Goal: Complete application form

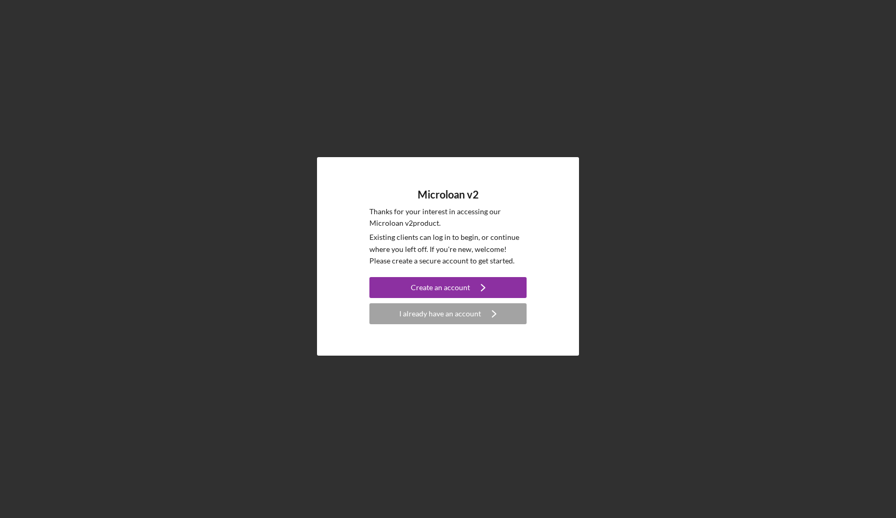
click at [428, 299] on link "Create an account Icon/Navigate" at bounding box center [447, 289] width 157 height 24
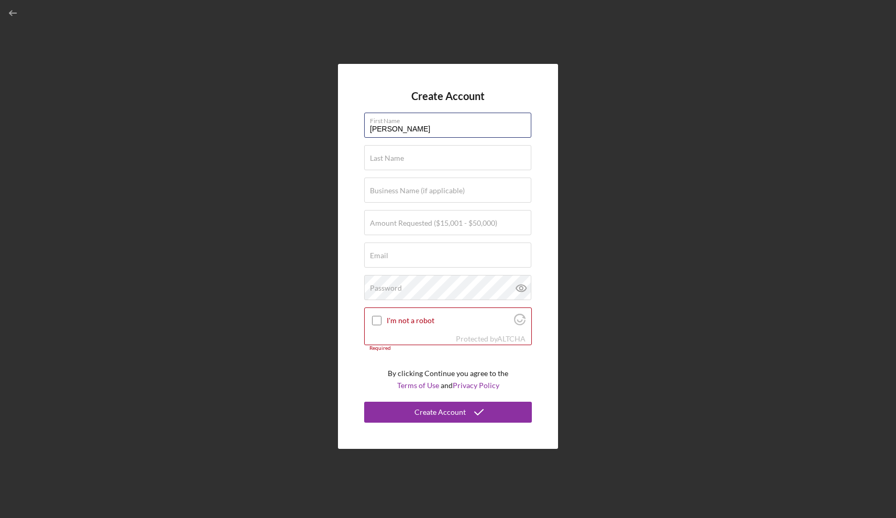
type input "[PERSON_NAME]"
click at [417, 175] on form "Create Account First Name [PERSON_NAME] Last Name Required Business Name (if ap…" at bounding box center [448, 256] width 168 height 333
type input "[PERSON_NAME]"
click at [428, 190] on label "Business Name (if applicable)" at bounding box center [417, 191] width 95 height 8
click at [428, 190] on input "Business Name (if applicable)" at bounding box center [447, 190] width 167 height 25
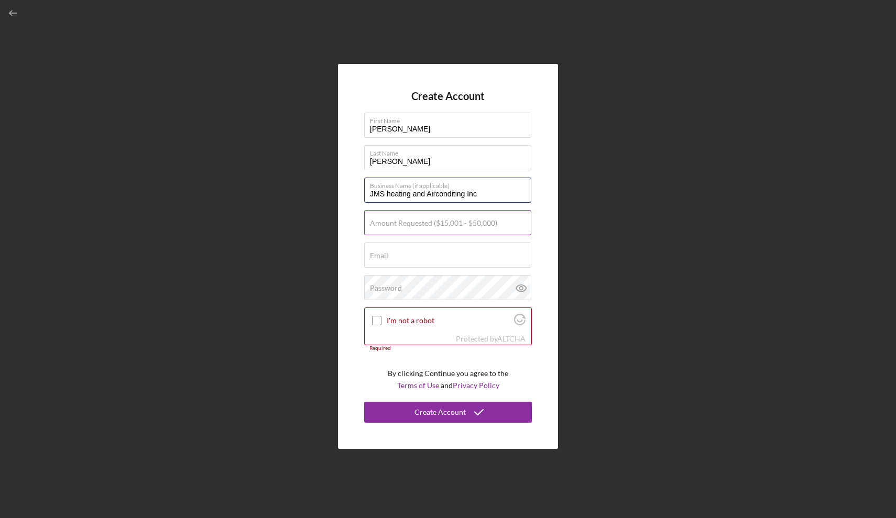
type input "JMS heating and Airconditing Inc"
click at [374, 223] on label "Amount Requested ($15,001 - $50,000)" at bounding box center [433, 223] width 127 height 8
click at [374, 223] on input "Amount Requested ($15,001 - $50,000)" at bounding box center [447, 222] width 167 height 25
type input "$1"
type input "$"
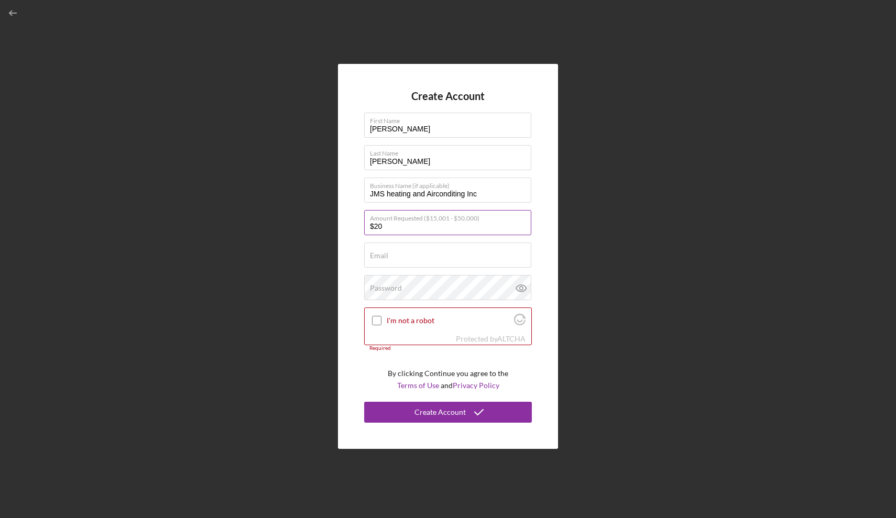
type input "$2"
type input "$30,000"
type input "j"
paste input "[EMAIL_ADDRESS][DOMAIN_NAME]"
type input "[EMAIL_ADDRESS][DOMAIN_NAME]"
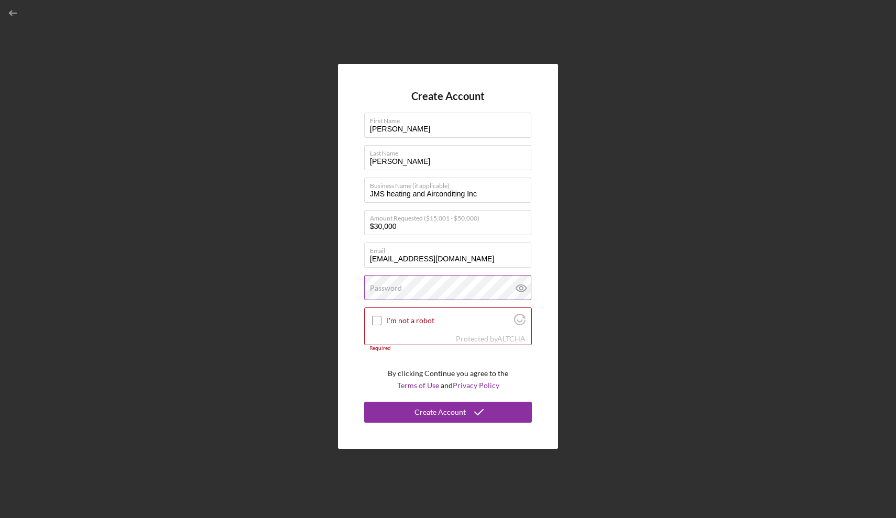
click at [377, 289] on label "Password" at bounding box center [386, 288] width 32 height 8
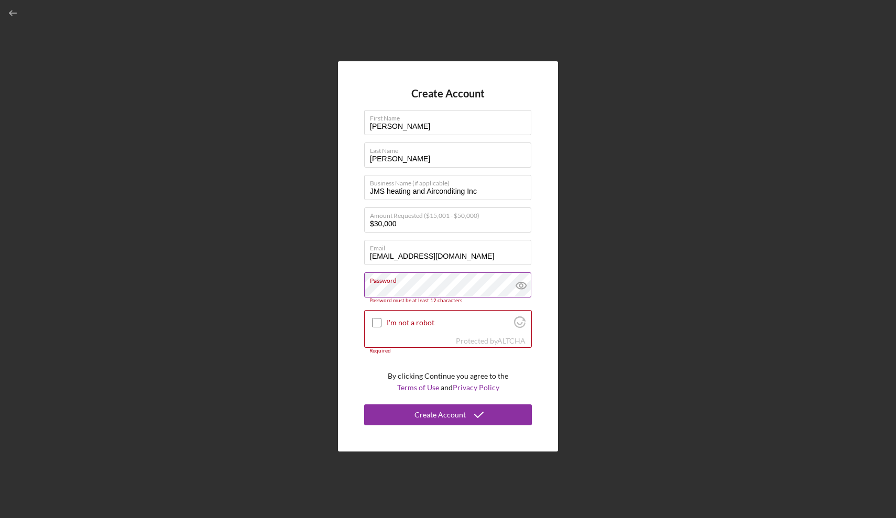
click at [520, 287] on icon at bounding box center [520, 285] width 3 height 3
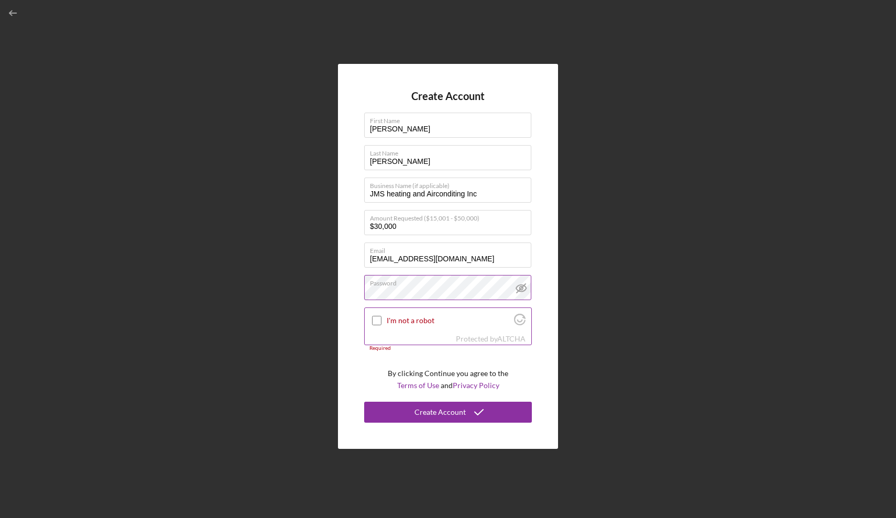
click at [373, 321] on input "I'm not a robot" at bounding box center [376, 320] width 9 height 9
checkbox input "true"
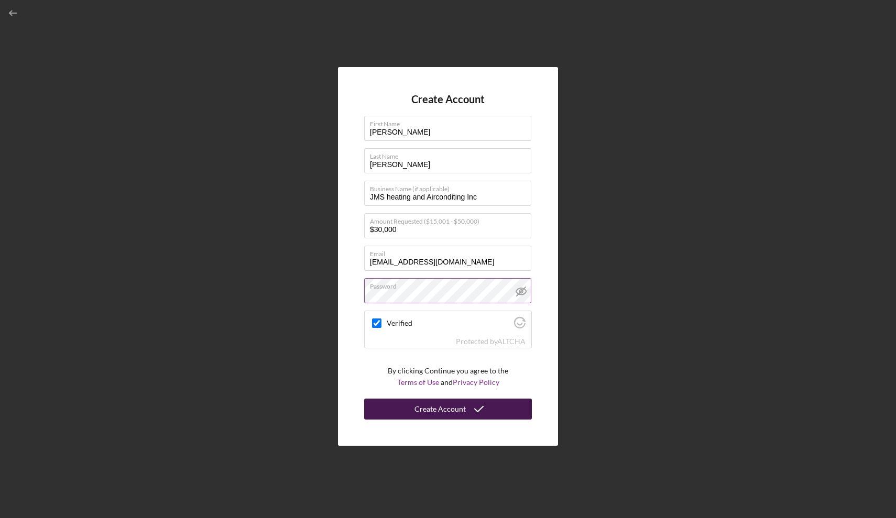
click at [418, 403] on div "Create Account" at bounding box center [440, 409] width 51 height 21
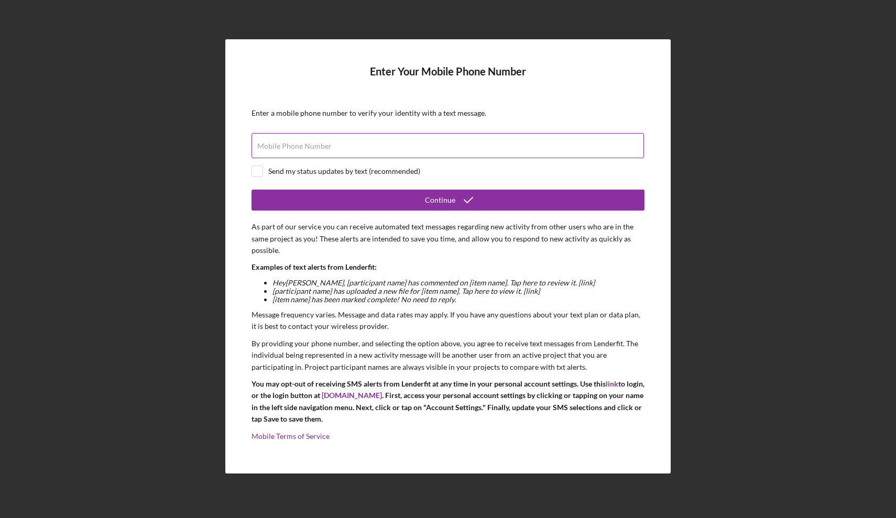
click at [302, 148] on label "Mobile Phone Number" at bounding box center [294, 146] width 74 height 8
click at [302, 148] on input "Mobile Phone Number" at bounding box center [448, 145] width 393 height 25
type input "[PHONE_NUMBER]"
click at [255, 167] on div at bounding box center [258, 172] width 12 height 12
checkbox input "true"
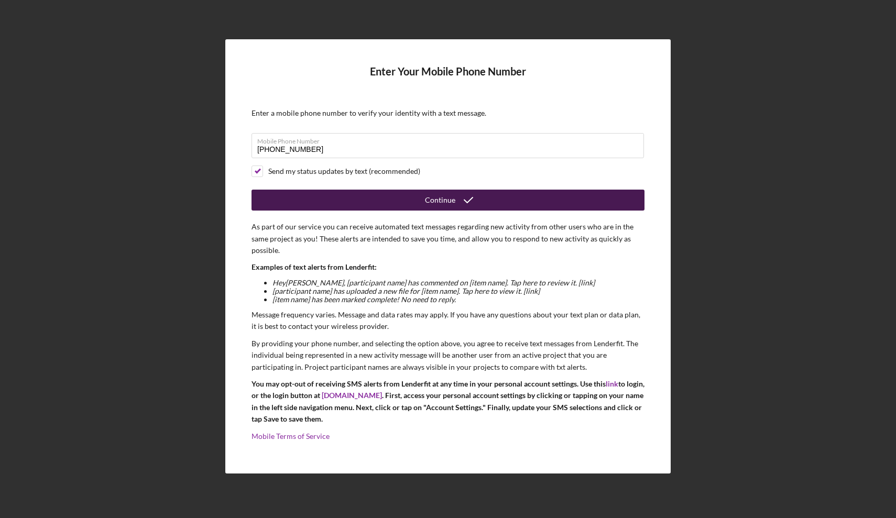
click at [290, 194] on button "Continue" at bounding box center [448, 200] width 393 height 21
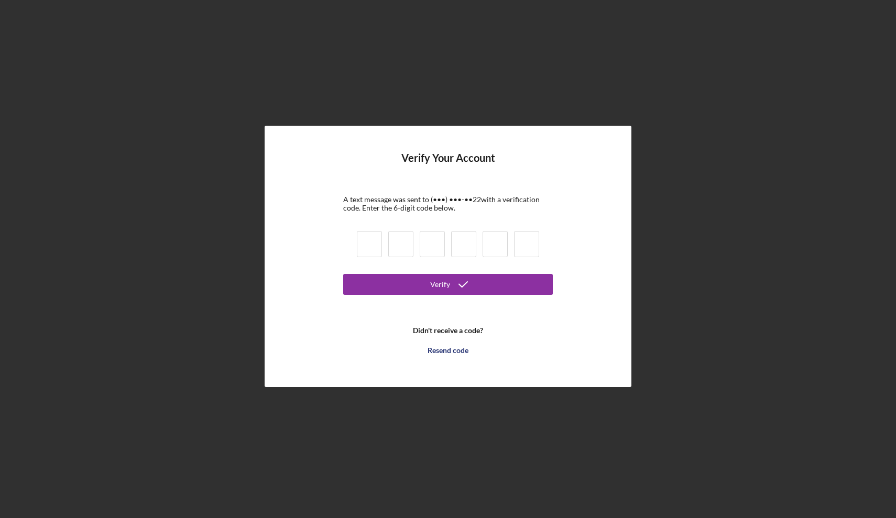
click at [367, 247] on input at bounding box center [369, 244] width 25 height 26
type input "8"
type input "2"
type input "5"
type input "6"
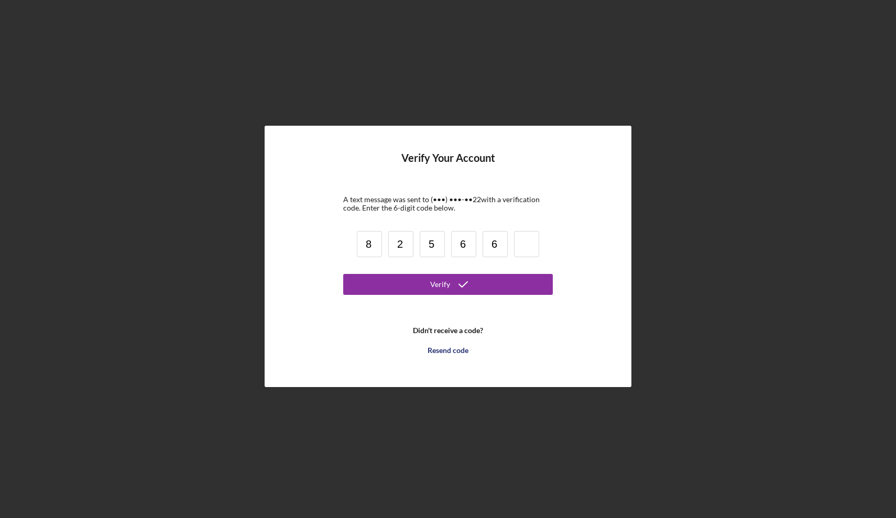
type input "6"
type input "0"
click at [364, 287] on button "Verify" at bounding box center [448, 284] width 210 height 21
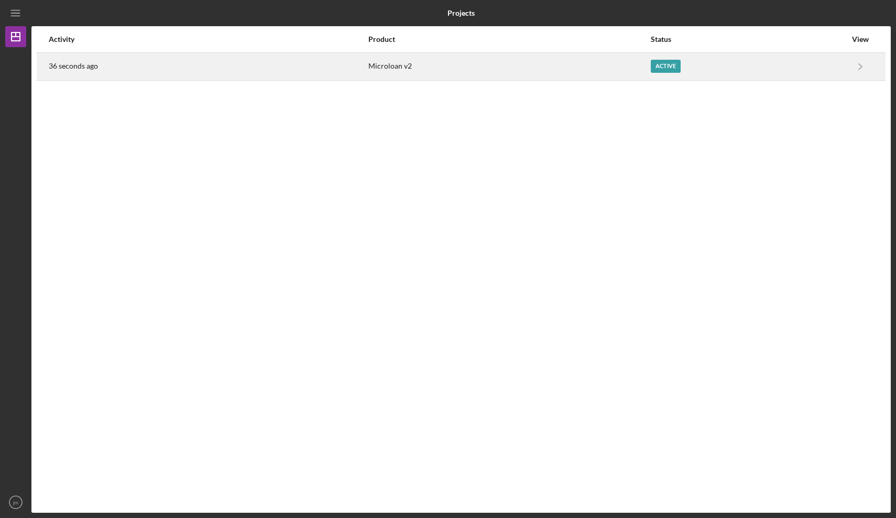
click at [666, 67] on div "Active" at bounding box center [666, 66] width 30 height 13
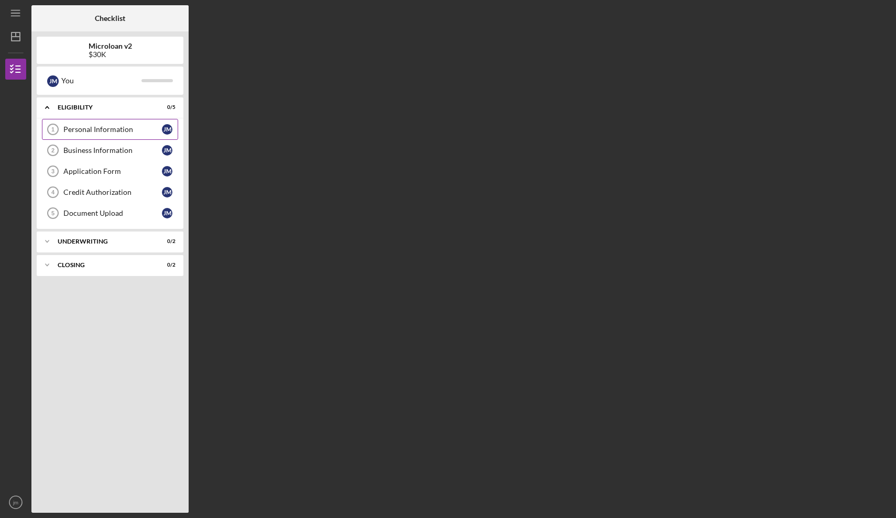
click at [135, 129] on div "Personal Information" at bounding box center [112, 129] width 99 height 8
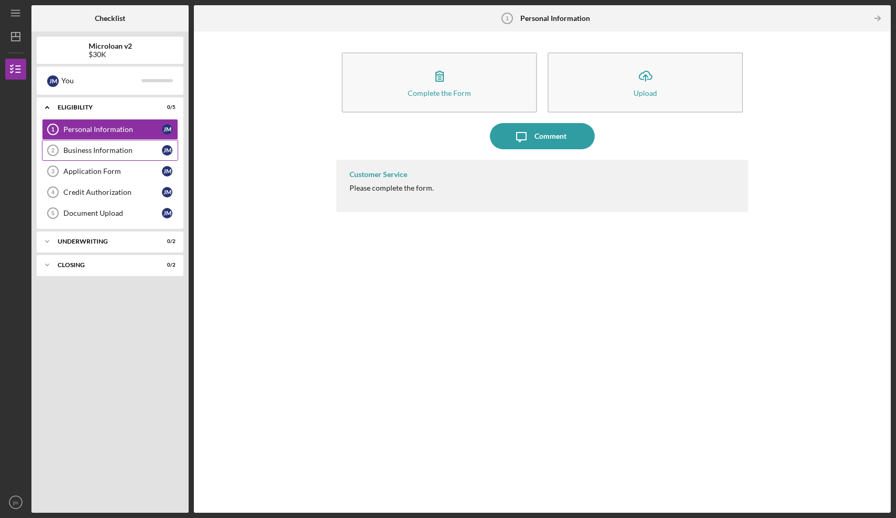
click at [123, 155] on link "Business Information 2 Business Information [PERSON_NAME]" at bounding box center [110, 150] width 136 height 21
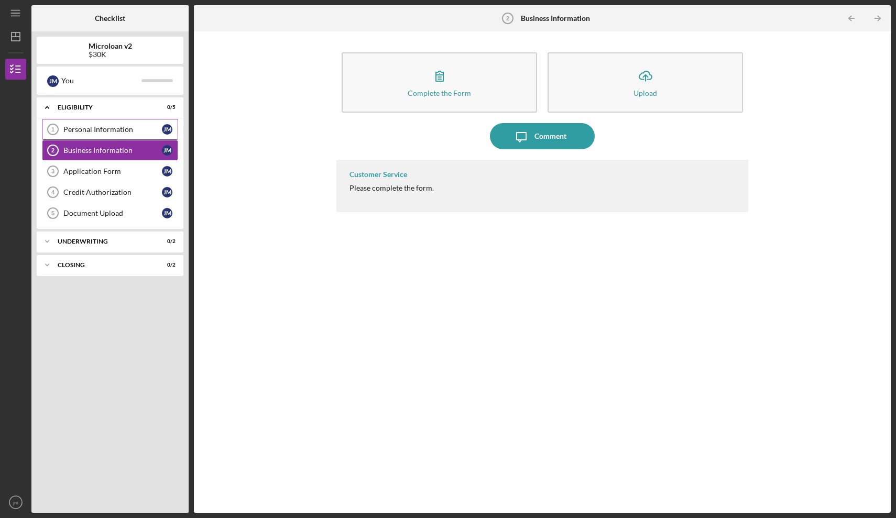
click at [134, 130] on div "Personal Information" at bounding box center [112, 129] width 99 height 8
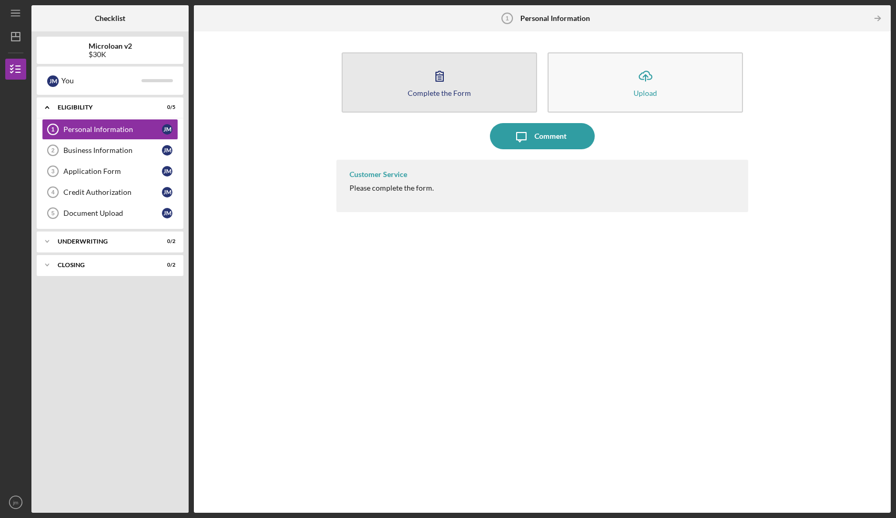
click at [424, 68] on button "Complete the Form Form" at bounding box center [439, 82] width 195 height 60
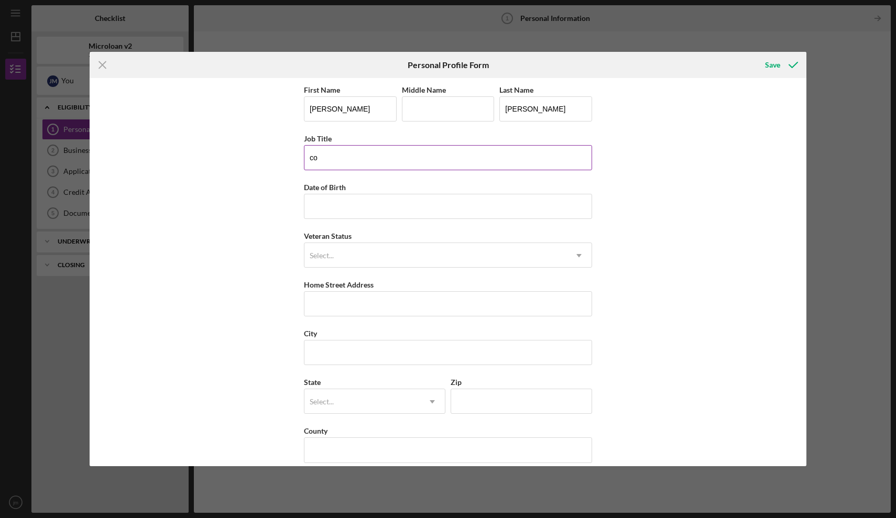
type input "c"
type input "COS"
type input "[DATE]"
click at [396, 256] on div "Select..." at bounding box center [435, 256] width 262 height 24
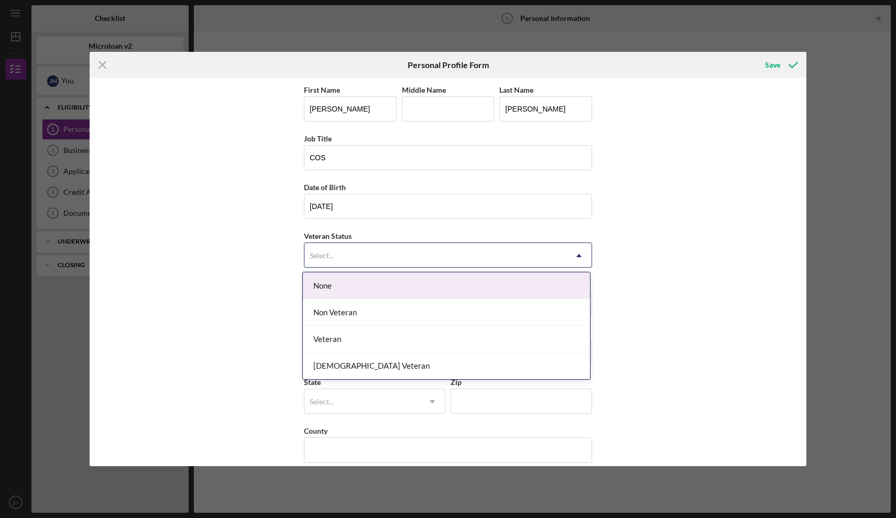
click at [364, 291] on div "None" at bounding box center [446, 286] width 287 height 27
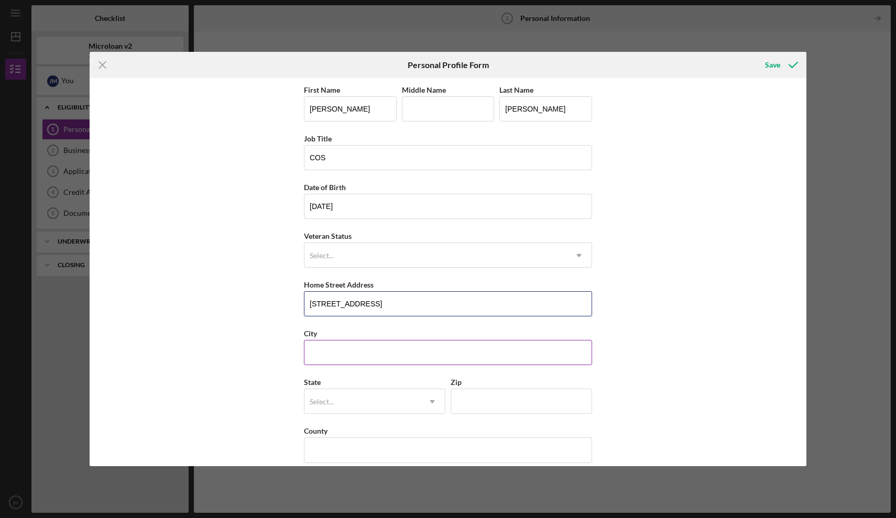
type input "[STREET_ADDRESS]"
type input "san [PERSON_NAME]"
click at [438, 327] on div "First Name [PERSON_NAME] Middle Name Last Name [PERSON_NAME] Job Title COS Date…" at bounding box center [448, 278] width 288 height 390
click at [357, 400] on div "Select..." at bounding box center [361, 402] width 115 height 24
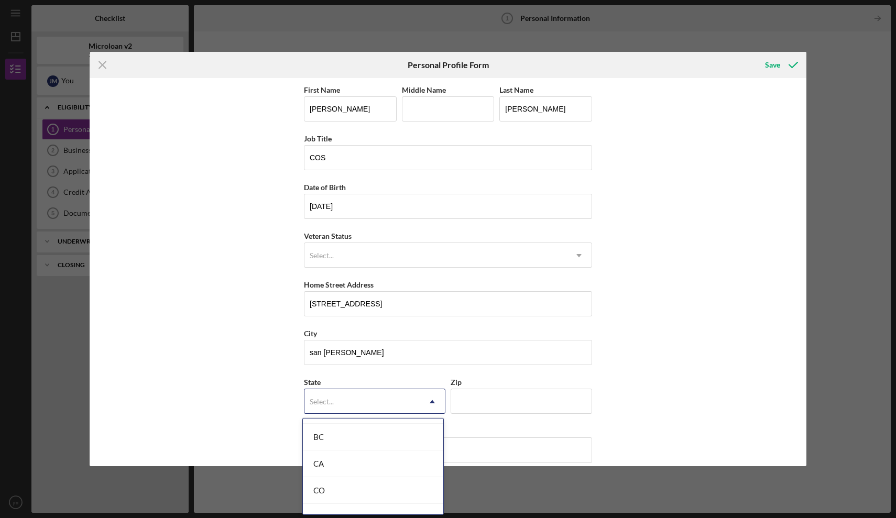
scroll to position [290, 0]
click at [328, 439] on div "CA" at bounding box center [373, 436] width 140 height 27
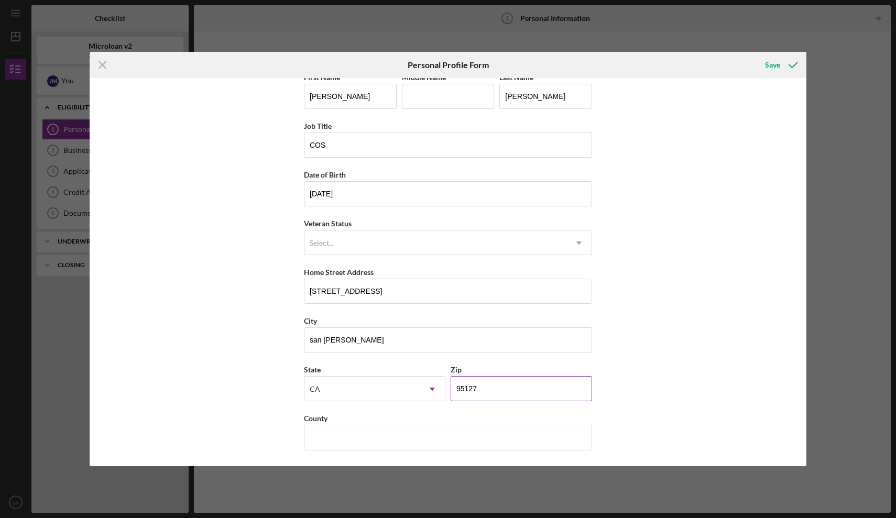
scroll to position [13, 0]
type input "95110"
type input "ca"
click at [775, 62] on div "Save" at bounding box center [772, 65] width 15 height 21
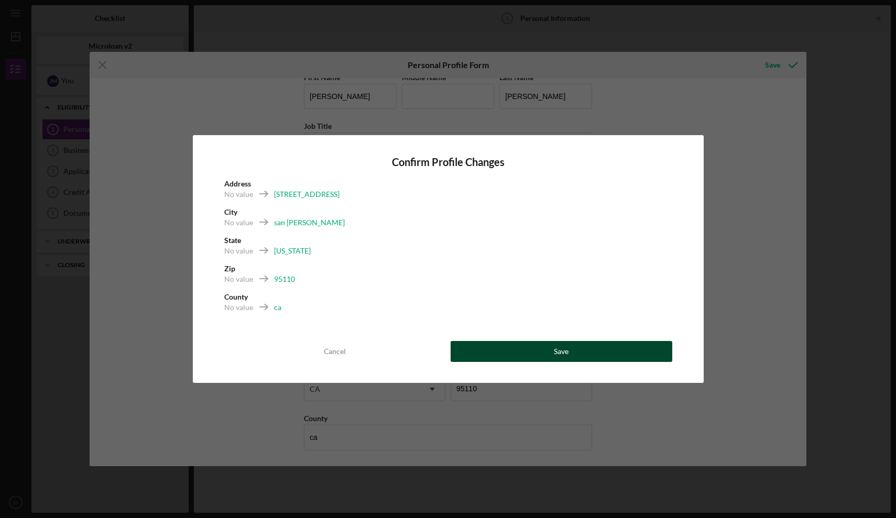
click at [510, 348] on button "Save" at bounding box center [562, 351] width 222 height 21
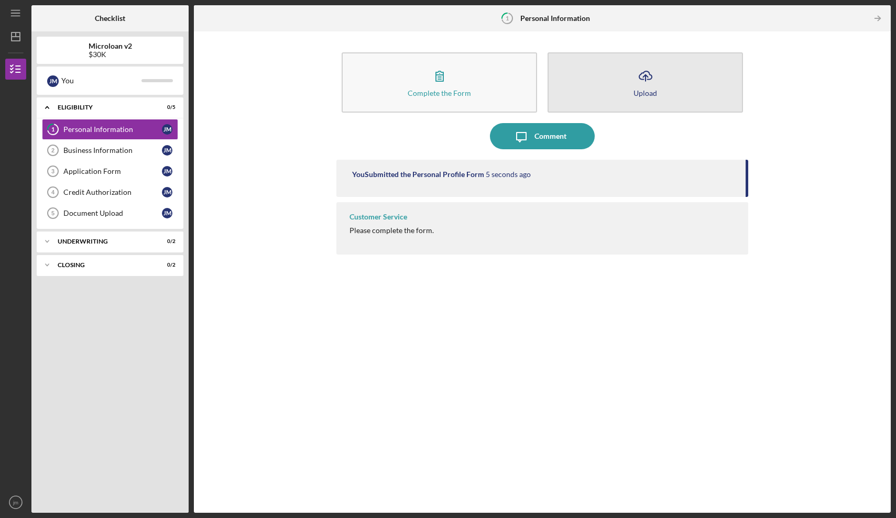
click at [586, 78] on button "Icon/Upload Upload" at bounding box center [645, 82] width 195 height 60
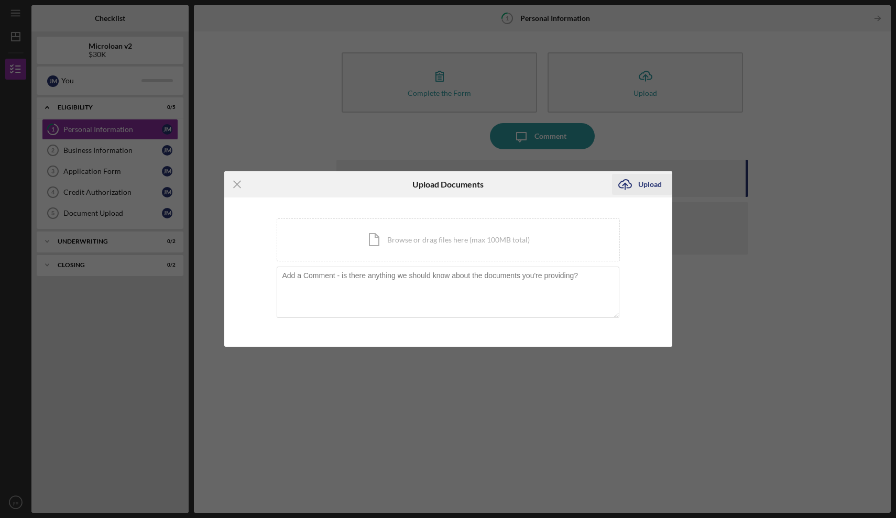
click at [639, 182] on div "Upload" at bounding box center [650, 184] width 24 height 21
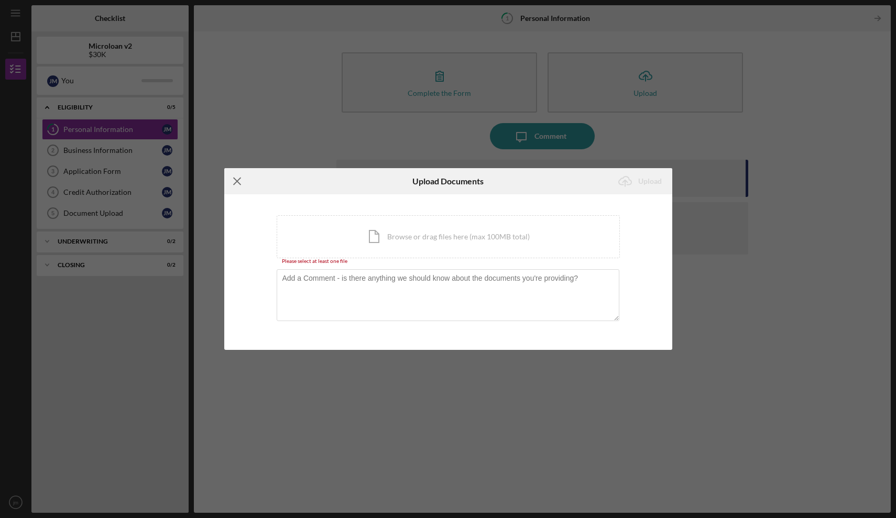
click at [229, 182] on icon "Icon/Menu Close" at bounding box center [237, 181] width 26 height 26
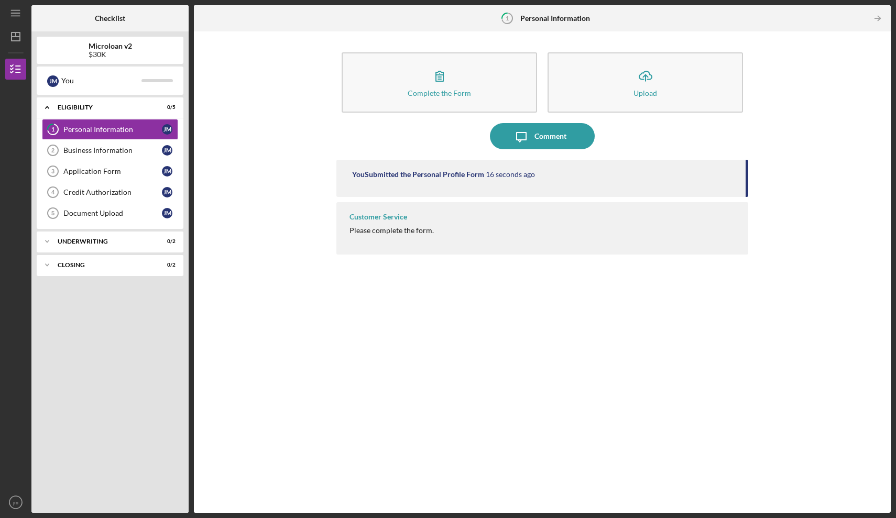
click at [384, 230] on div "Please complete the form." at bounding box center [392, 230] width 84 height 8
click at [99, 160] on link "Business Information 2 Business Information [PERSON_NAME]" at bounding box center [110, 150] width 136 height 21
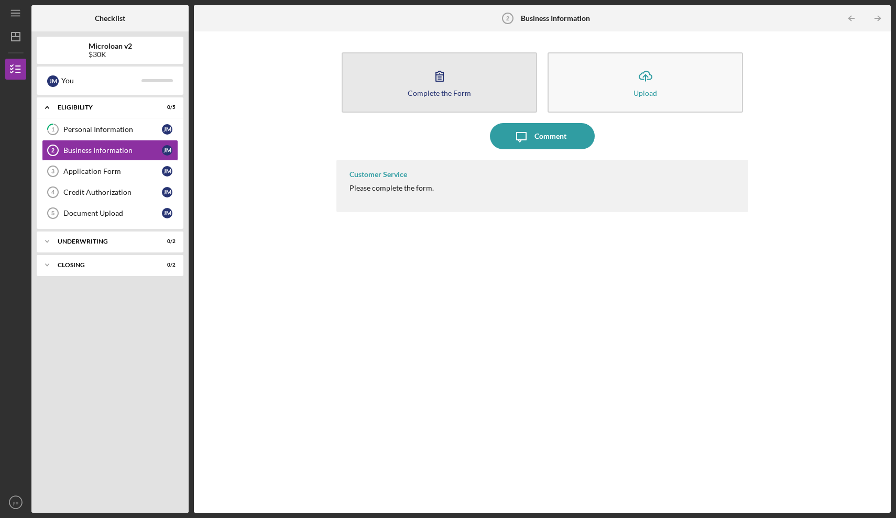
click at [406, 79] on button "Complete the Form Form" at bounding box center [439, 82] width 195 height 60
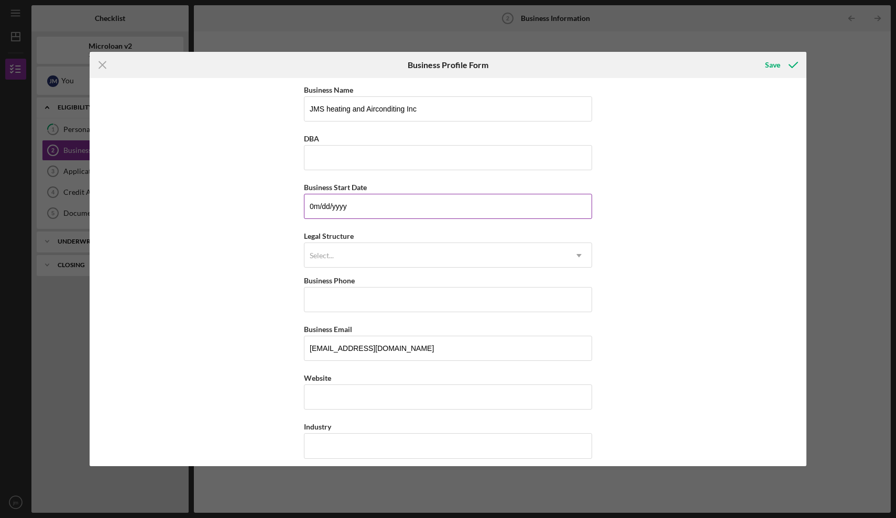
click at [368, 219] on input "0m/dd/yyyy" at bounding box center [448, 206] width 288 height 25
type input "0m/dd/yyyy"
type input "[DATE]"
click at [342, 246] on div "Select..." at bounding box center [435, 256] width 262 height 24
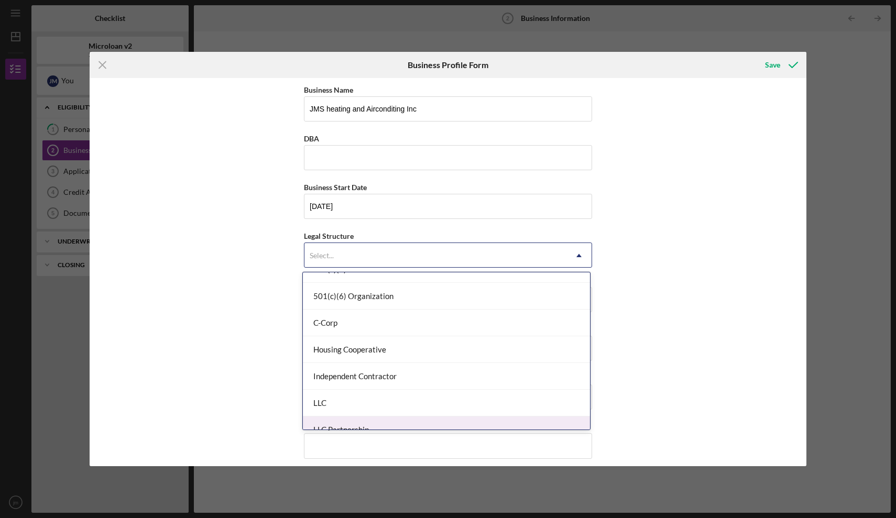
scroll to position [70, 0]
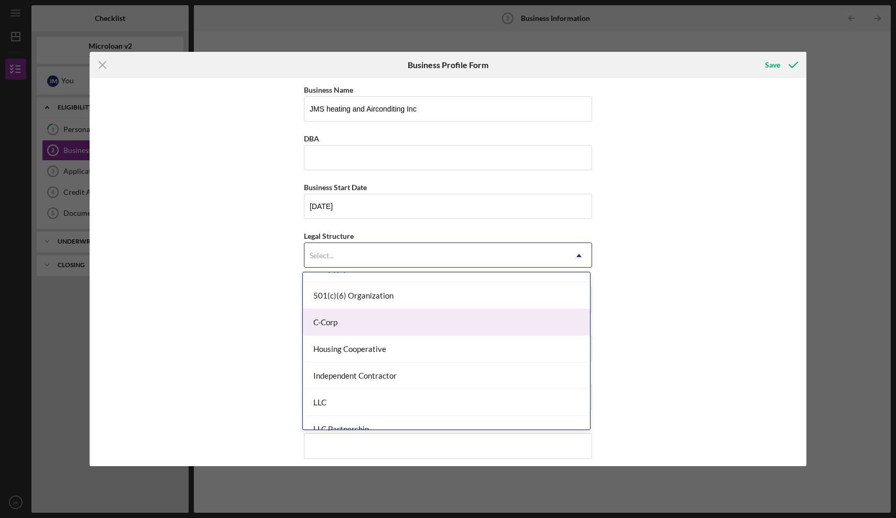
click at [345, 329] on div "C-Corp" at bounding box center [446, 322] width 287 height 27
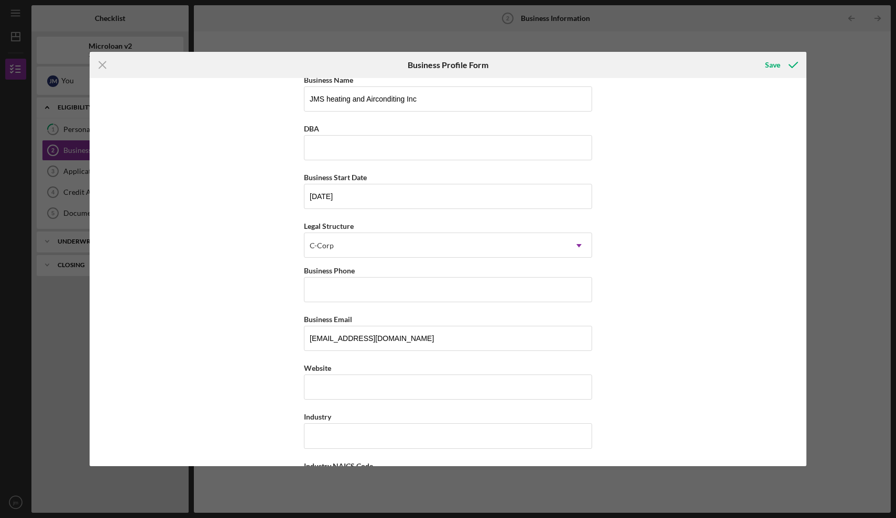
scroll to position [10, 0]
click at [335, 254] on div "C-Corp" at bounding box center [435, 245] width 262 height 24
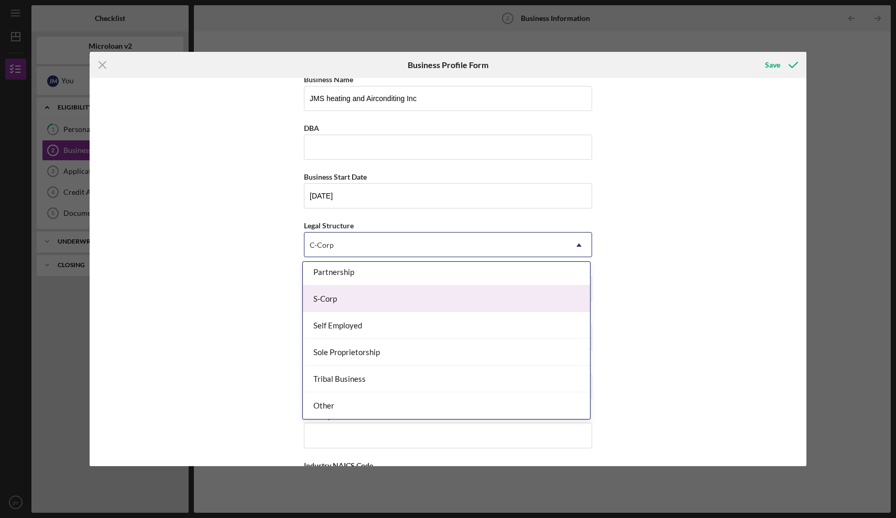
scroll to position [244, 0]
click at [246, 281] on div "Business Name JMS heating and Airconditing Inc DBA Business Start Date [DATE] L…" at bounding box center [448, 272] width 717 height 388
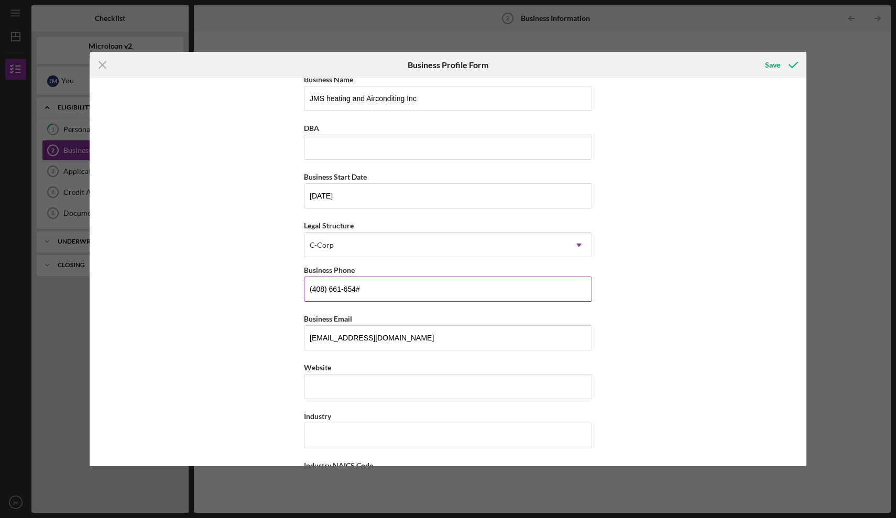
type input "[PHONE_NUMBER]"
click at [342, 389] on input "Website" at bounding box center [448, 386] width 288 height 25
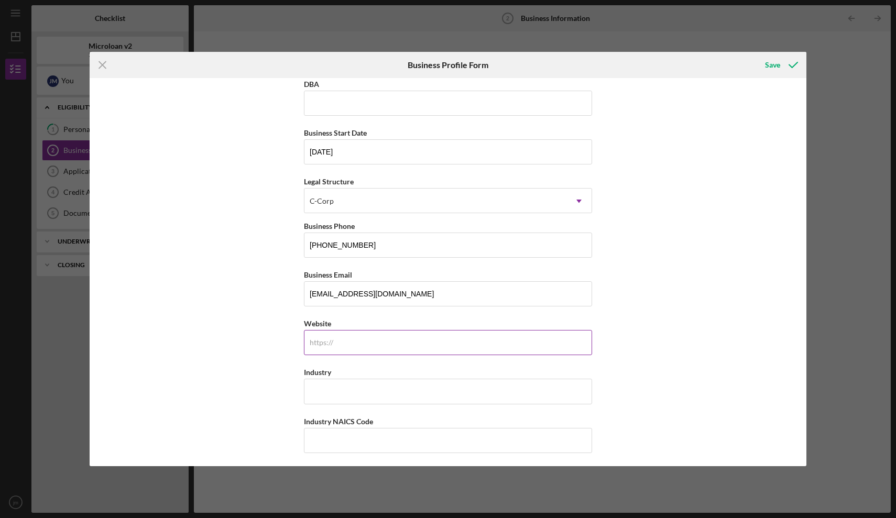
scroll to position [66, 0]
